Goal: Find specific page/section: Find specific page/section

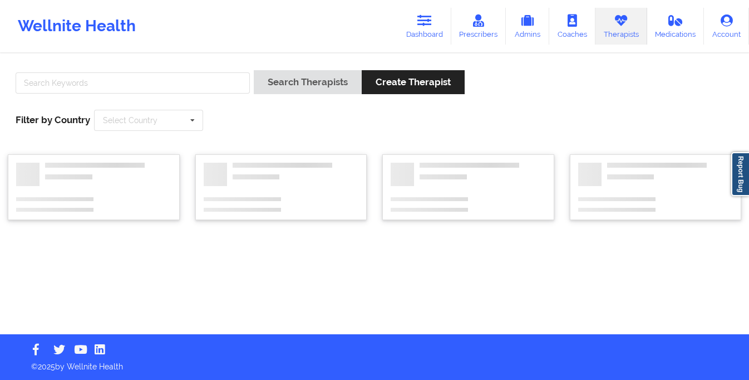
drag, startPoint x: 216, startPoint y: 63, endPoint x: 203, endPoint y: 83, distance: 24.5
click at [215, 66] on div "Search Therapists Create Therapist Filter by Country Select Country Australia C…" at bounding box center [374, 100] width 733 height 76
click at [203, 83] on input "text" at bounding box center [133, 82] width 234 height 21
type input "j"
type input "khan"
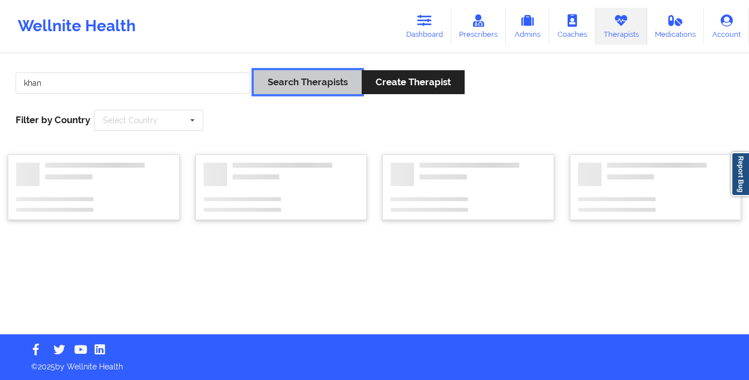
click at [329, 73] on button "Search Therapists" at bounding box center [308, 82] width 108 height 24
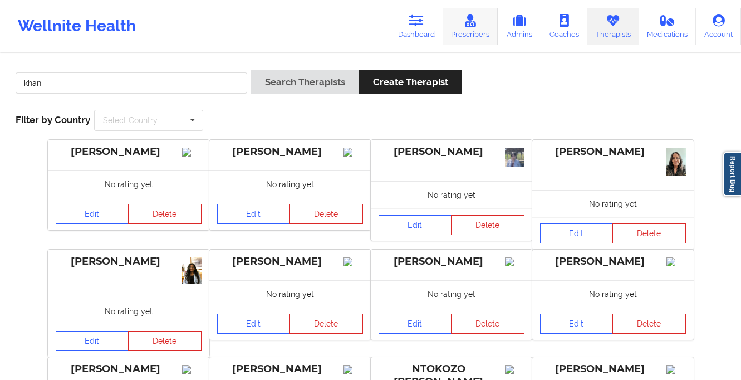
click at [466, 35] on link "Prescribers" at bounding box center [470, 26] width 55 height 37
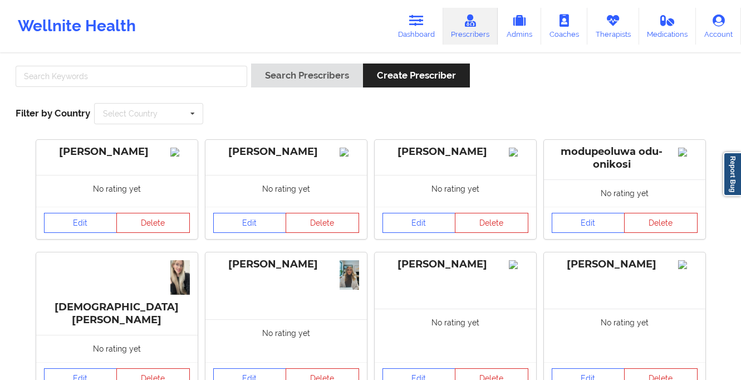
scroll to position [18, 0]
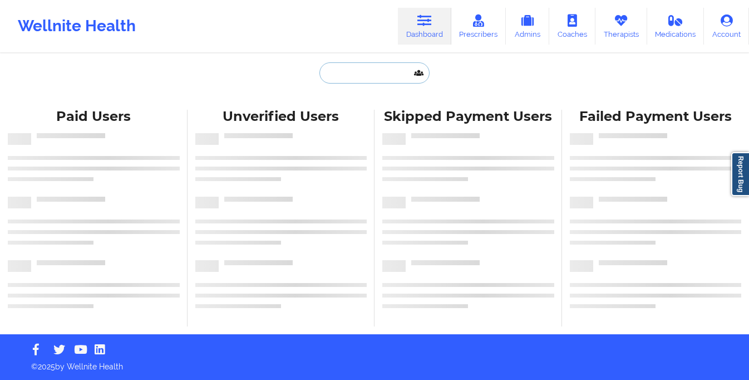
click at [386, 62] on input "text" at bounding box center [374, 72] width 110 height 21
paste input "[PERSON_NAME]"
type input "[PERSON_NAME]"
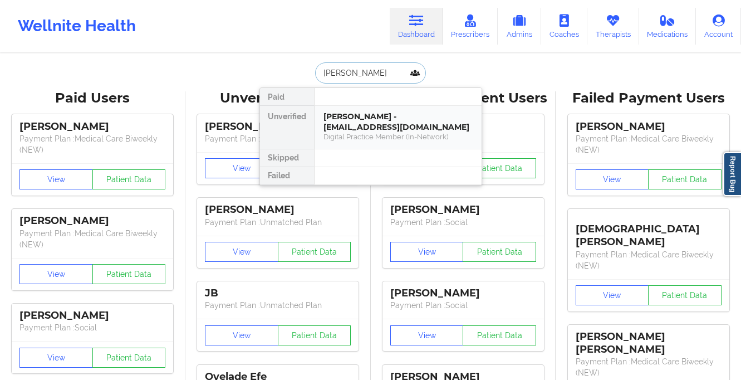
click at [363, 119] on div "Michael Murphy - harrisonfordfocusgroupe@gmail.com" at bounding box center [397, 121] width 149 height 21
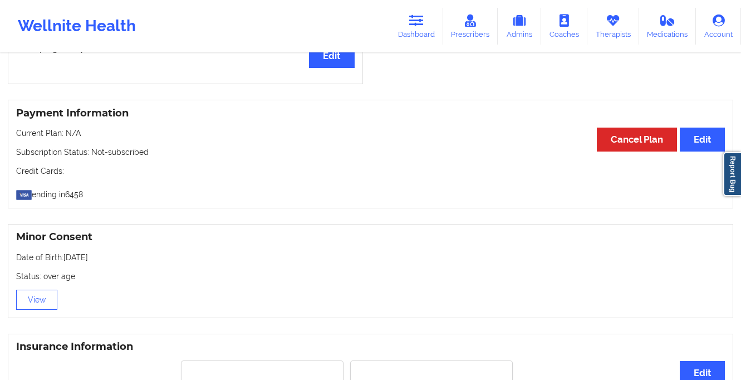
scroll to position [619, 0]
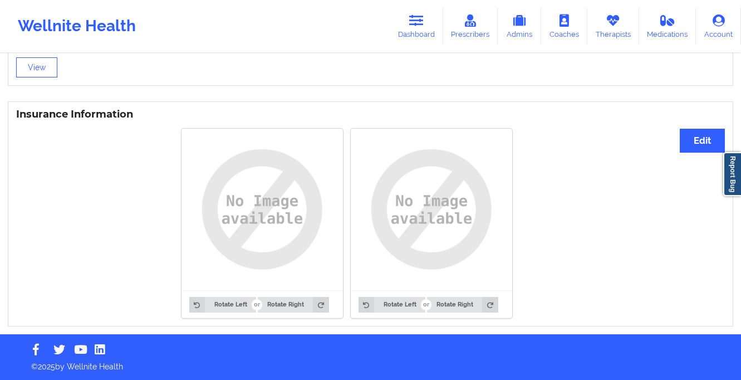
click at [238, 221] on img at bounding box center [262, 209] width 146 height 146
